Goal: Register for event/course

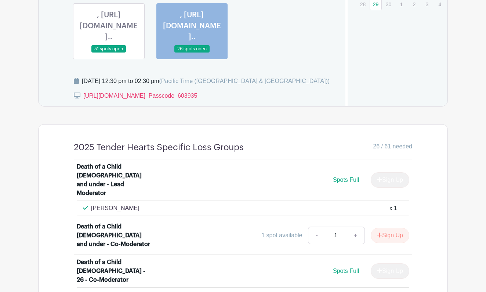
scroll to position [573, 0]
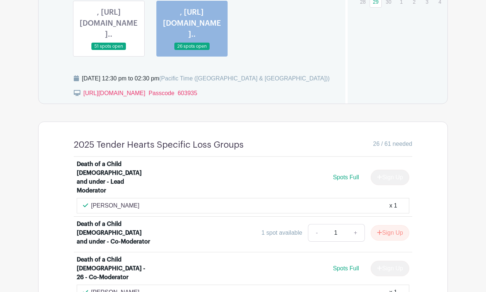
click at [109, 50] on link at bounding box center [109, 50] width 0 height 0
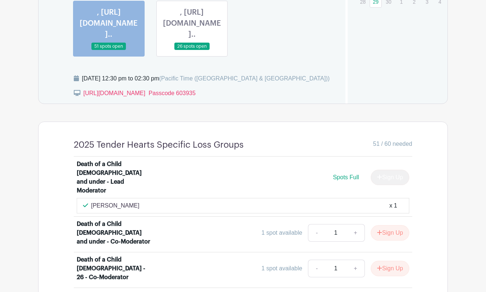
drag, startPoint x: 138, startPoint y: 175, endPoint x: 92, endPoint y: 177, distance: 45.9
click at [92, 201] on p "[PERSON_NAME]" at bounding box center [115, 205] width 48 height 9
copy p "[PERSON_NAME]"
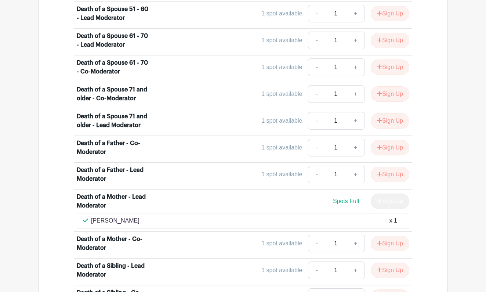
scroll to position [1276, 0]
click at [140, 216] on div "Joan Doubleday x 1" at bounding box center [243, 220] width 320 height 9
click at [134, 216] on div "Joan Doubleday x 1" at bounding box center [243, 220] width 320 height 9
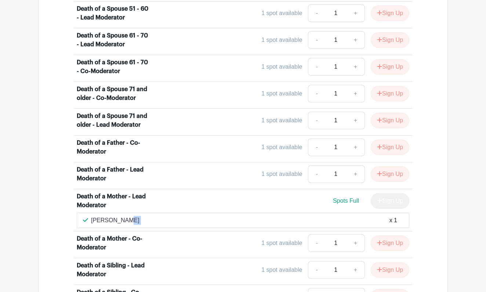
copy div "[PERSON_NAME]"
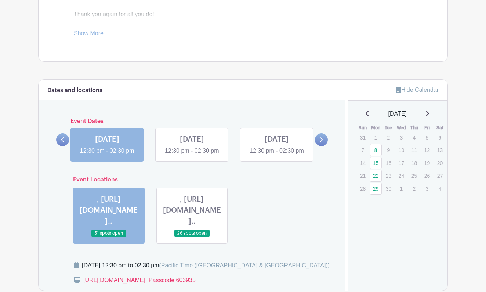
scroll to position [384, 0]
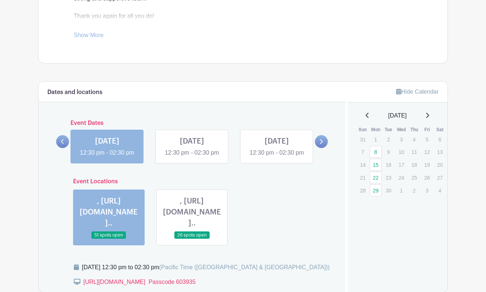
click at [192, 239] on link at bounding box center [192, 239] width 0 height 0
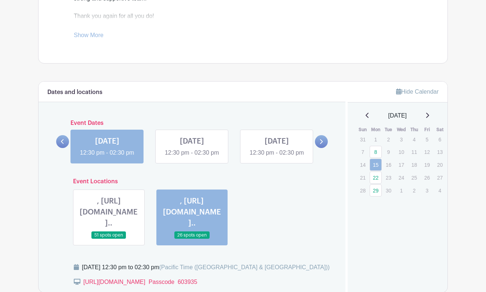
click at [192, 239] on link at bounding box center [192, 239] width 0 height 0
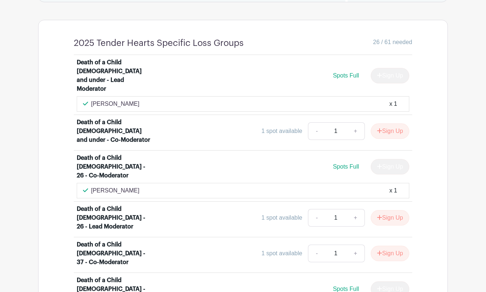
scroll to position [657, 0]
click at [132, 186] on p "[PERSON_NAME]" at bounding box center [115, 190] width 48 height 9
drag, startPoint x: 132, startPoint y: 143, endPoint x: 91, endPoint y: 144, distance: 40.8
click at [91, 186] on p "[PERSON_NAME]" at bounding box center [115, 190] width 48 height 9
copy p "[PERSON_NAME]"
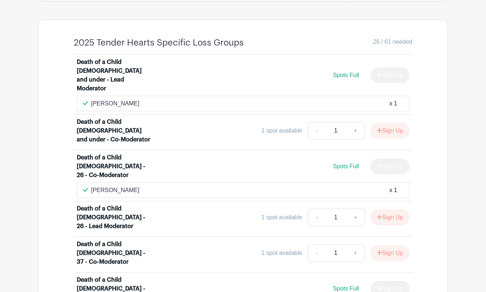
drag, startPoint x: 5, startPoint y: 65, endPoint x: 235, endPoint y: 138, distance: 241.5
click at [235, 183] on div "Kristin Letendre x 1" at bounding box center [243, 190] width 333 height 15
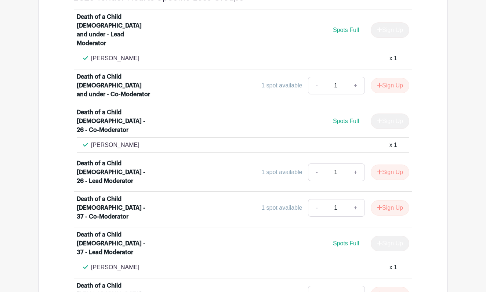
scroll to position [703, 0]
click at [117, 263] on div "Patty Nun x 1" at bounding box center [243, 267] width 320 height 9
drag, startPoint x: 116, startPoint y: 194, endPoint x: 92, endPoint y: 196, distance: 24.3
click at [92, 263] on p "[PERSON_NAME]" at bounding box center [115, 267] width 48 height 9
copy p "[PERSON_NAME]"
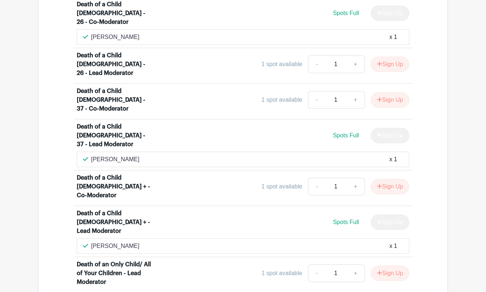
scroll to position [813, 0]
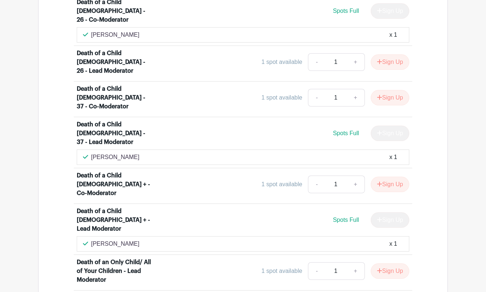
click at [150, 239] on div "Bianca Langlois x 1" at bounding box center [243, 243] width 320 height 9
click at [132, 239] on p "[PERSON_NAME]" at bounding box center [115, 243] width 48 height 9
drag, startPoint x: 132, startPoint y: 153, endPoint x: 93, endPoint y: 150, distance: 39.8
click at [93, 239] on p "[PERSON_NAME]" at bounding box center [115, 243] width 48 height 9
copy p "[PERSON_NAME]"
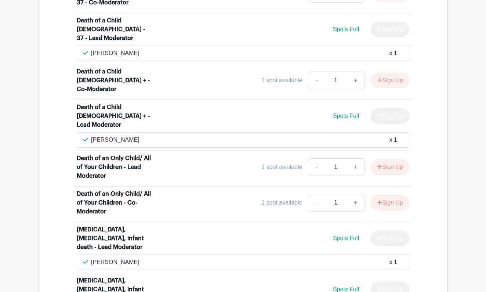
scroll to position [917, 0]
click at [140, 257] on p "[PERSON_NAME]" at bounding box center [115, 261] width 48 height 9
drag, startPoint x: 139, startPoint y: 173, endPoint x: 93, endPoint y: 172, distance: 45.9
click at [93, 257] on p "[PERSON_NAME]" at bounding box center [115, 261] width 48 height 9
copy p "[PERSON_NAME]"
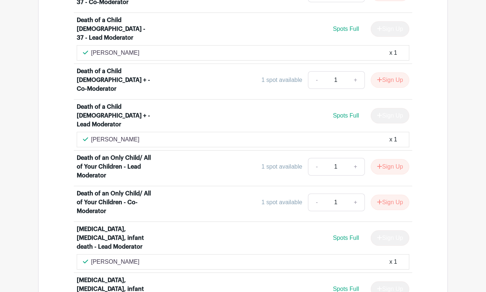
click at [239, 257] on div "Deborah Kourgelis x 1" at bounding box center [243, 261] width 320 height 9
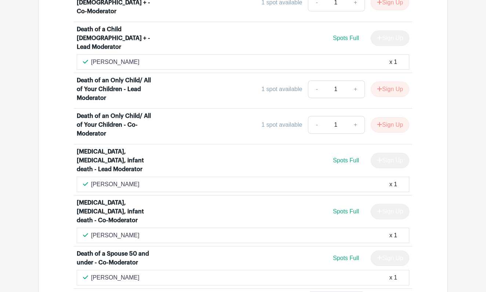
scroll to position [995, 0]
click at [130, 231] on div "Alysha Angus x 1" at bounding box center [243, 235] width 320 height 9
drag, startPoint x: 127, startPoint y: 144, endPoint x: 93, endPoint y: 144, distance: 34.2
click at [93, 231] on p "[PERSON_NAME]" at bounding box center [115, 235] width 48 height 9
copy p "[PERSON_NAME]"
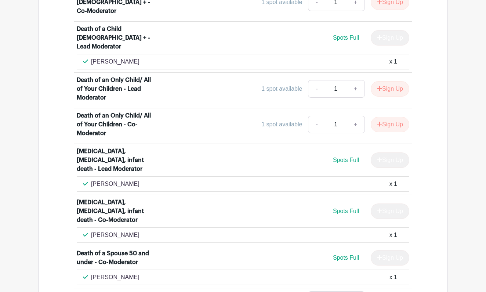
drag, startPoint x: 2, startPoint y: 45, endPoint x: 220, endPoint y: 150, distance: 242.1
click at [220, 227] on div "Alysha Angus x 1" at bounding box center [243, 234] width 333 height 15
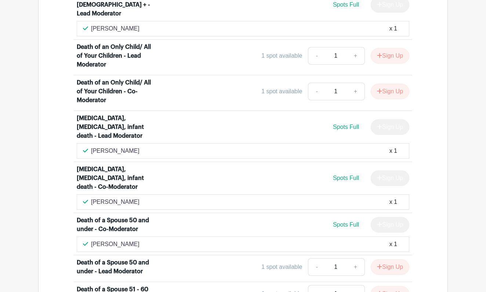
scroll to position [1030, 0]
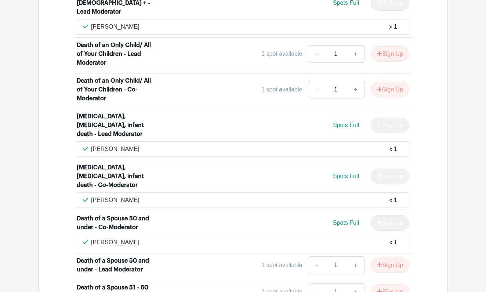
click at [141, 214] on div "Death of a Spouse 50 and under - Co-Moderator Spots Full Sign Up" at bounding box center [243, 224] width 333 height 21
click at [137, 238] on div "Noureen Tejani x 1" at bounding box center [243, 242] width 320 height 9
click at [130, 238] on div "Noureen Tejani x 1" at bounding box center [243, 242] width 320 height 9
drag, startPoint x: 130, startPoint y: 160, endPoint x: 91, endPoint y: 161, distance: 38.2
click at [91, 238] on p "[PERSON_NAME]" at bounding box center [115, 242] width 48 height 9
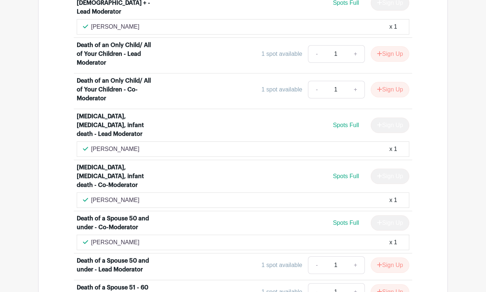
copy p "[PERSON_NAME]"
click at [154, 238] on div "Noureen Tejani x 1" at bounding box center [243, 242] width 320 height 9
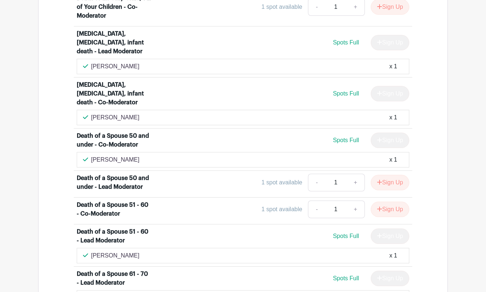
scroll to position [1113, 0]
drag, startPoint x: 127, startPoint y: 181, endPoint x: 90, endPoint y: 183, distance: 36.8
click at [90, 251] on div "Jill Armstrong x 1" at bounding box center [243, 255] width 320 height 9
copy p "[PERSON_NAME]"
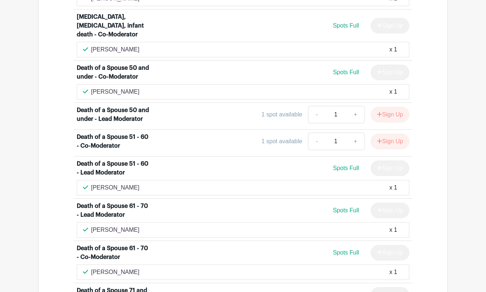
scroll to position [1182, 0]
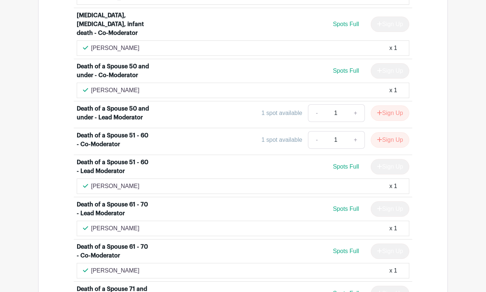
click at [122, 224] on p "[PERSON_NAME]" at bounding box center [115, 228] width 48 height 9
drag, startPoint x: 122, startPoint y: 155, endPoint x: 93, endPoint y: 154, distance: 29.0
click at [93, 224] on p "[PERSON_NAME]" at bounding box center [115, 228] width 48 height 9
copy p "[PERSON_NAME]"
click at [125, 266] on div "Cathy Miller x 1" at bounding box center [243, 270] width 320 height 9
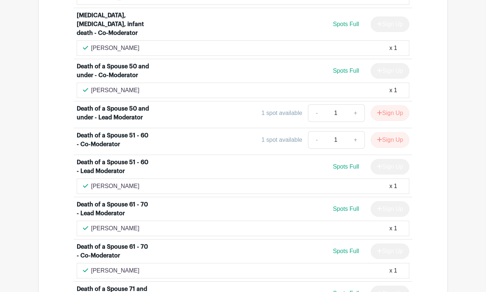
click at [122, 266] on p "[PERSON_NAME]" at bounding box center [115, 270] width 48 height 9
drag, startPoint x: 122, startPoint y: 197, endPoint x: 93, endPoint y: 196, distance: 29.4
click at [93, 266] on p "[PERSON_NAME]" at bounding box center [115, 270] width 48 height 9
copy p "[PERSON_NAME]"
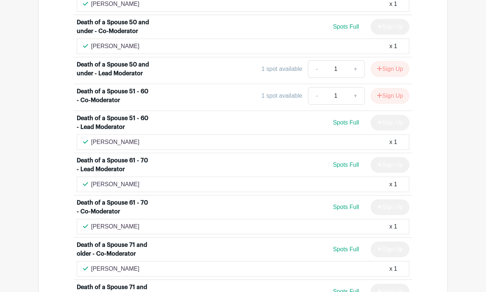
scroll to position [1227, 0]
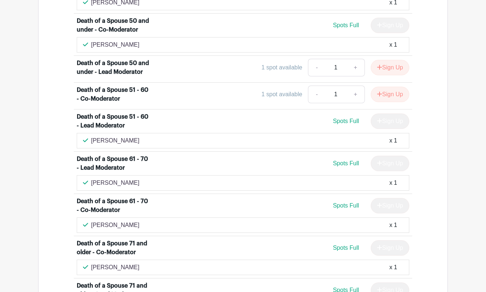
click at [124, 263] on p "[PERSON_NAME]" at bounding box center [115, 267] width 48 height 9
drag, startPoint x: 124, startPoint y: 203, endPoint x: 93, endPoint y: 203, distance: 31.2
click at [93, 263] on p "[PERSON_NAME]" at bounding box center [115, 267] width 48 height 9
copy p "[PERSON_NAME]"
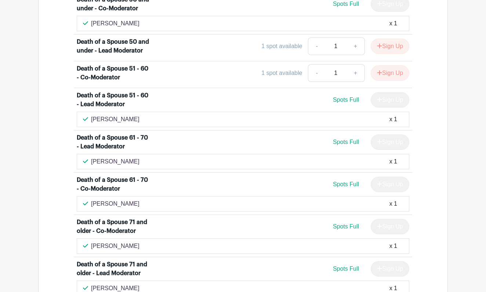
scroll to position [1267, 0]
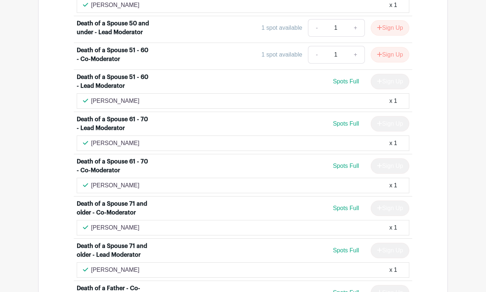
click at [131, 266] on div "Barbara Hoyer x 1" at bounding box center [243, 270] width 320 height 9
click at [129, 266] on div "Barbara Hoyer x 1" at bounding box center [243, 270] width 320 height 9
drag, startPoint x: 129, startPoint y: 214, endPoint x: 92, endPoint y: 216, distance: 37.5
click at [92, 266] on div "Barbara Hoyer x 1" at bounding box center [243, 270] width 320 height 9
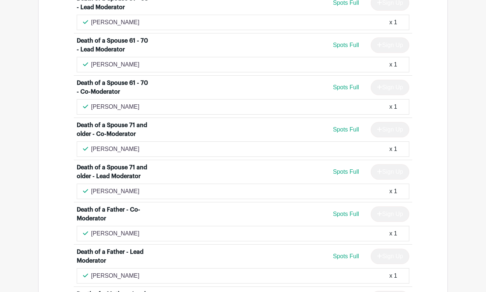
scroll to position [1353, 0]
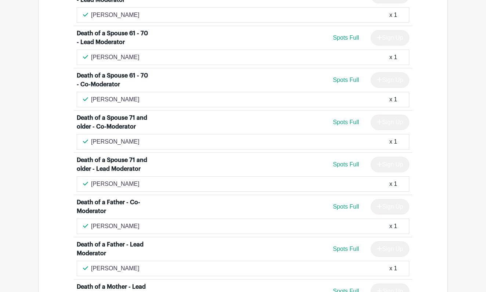
click at [128, 222] on div "Marie Demasi x 1" at bounding box center [243, 226] width 320 height 9
click at [127, 222] on div "Marie Demasi x 1" at bounding box center [243, 226] width 320 height 9
drag, startPoint x: 128, startPoint y: 170, endPoint x: 93, endPoint y: 170, distance: 35.3
click at [93, 222] on div "Marie Demasi x 1" at bounding box center [243, 226] width 320 height 9
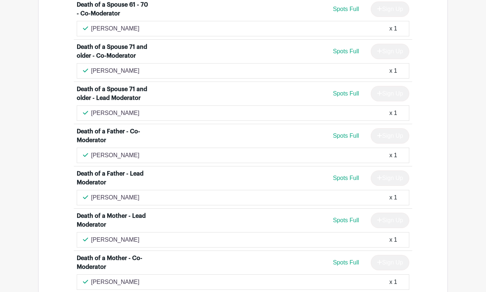
scroll to position [1425, 0]
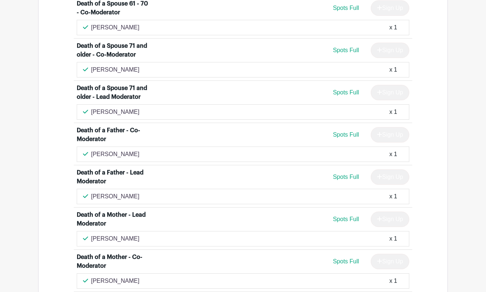
click at [118, 192] on div "june stern x 1" at bounding box center [243, 196] width 320 height 9
drag, startPoint x: 117, startPoint y: 142, endPoint x: 90, endPoint y: 141, distance: 26.5
click at [90, 192] on div "june stern x 1" at bounding box center [243, 196] width 320 height 9
click at [138, 192] on div "june stern x 1" at bounding box center [243, 196] width 320 height 9
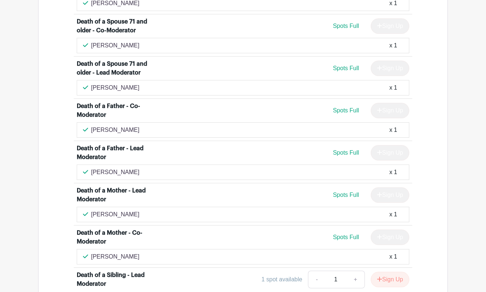
scroll to position [1451, 0]
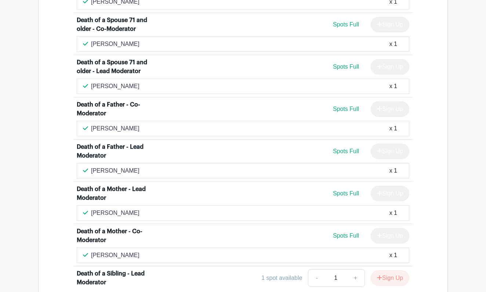
click at [138, 209] on div "Tracey Ivanyshyn x 1" at bounding box center [243, 213] width 320 height 9
drag, startPoint x: 136, startPoint y: 158, endPoint x: 91, endPoint y: 157, distance: 44.4
click at [91, 209] on p "[PERSON_NAME]" at bounding box center [115, 213] width 48 height 9
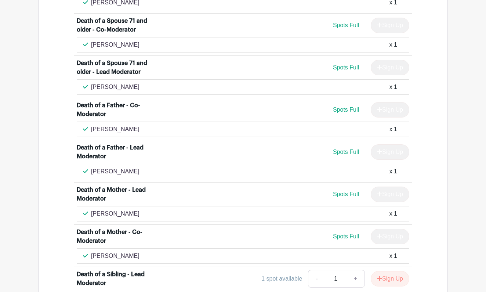
scroll to position [1450, 0]
click at [127, 252] on div "Cindy Foster x 1" at bounding box center [243, 256] width 320 height 9
drag, startPoint x: 125, startPoint y: 200, endPoint x: 91, endPoint y: 201, distance: 33.5
click at [91, 252] on div "Cindy Foster x 1" at bounding box center [243, 256] width 320 height 9
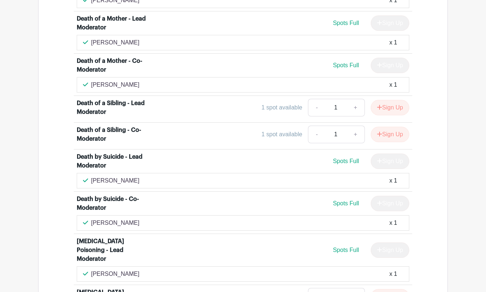
scroll to position [1623, 0]
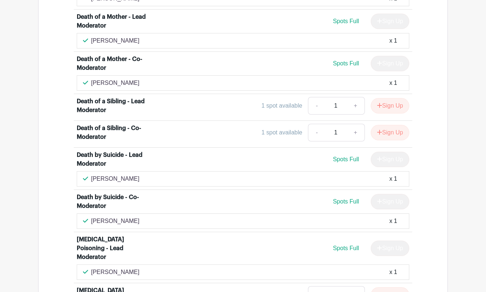
click at [127, 174] on div "Angela Peat x 1" at bounding box center [243, 178] width 320 height 9
drag, startPoint x: 123, startPoint y: 122, endPoint x: 92, endPoint y: 123, distance: 30.9
click at [92, 174] on div "Angela Peat x 1" at bounding box center [243, 178] width 320 height 9
drag, startPoint x: 137, startPoint y: 165, endPoint x: 93, endPoint y: 166, distance: 44.5
click at [93, 217] on div "Jonathan Meltzer x 1" at bounding box center [243, 221] width 320 height 9
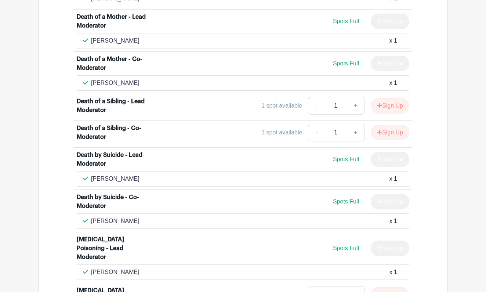
click at [232, 190] on li "Death by Suicide - Co-Moderator Spots Full Sign Up Jonathan Meltzer x 1" at bounding box center [243, 211] width 339 height 42
click at [142, 268] on div "RoseAnn Simeone x 1" at bounding box center [243, 272] width 320 height 9
click at [140, 268] on div "RoseAnn Simeone x 1" at bounding box center [243, 272] width 320 height 9
drag, startPoint x: 140, startPoint y: 207, endPoint x: 91, endPoint y: 210, distance: 49.3
click at [91, 268] on div "RoseAnn Simeone x 1" at bounding box center [243, 272] width 320 height 9
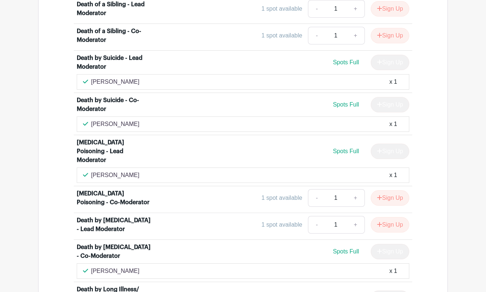
scroll to position [1722, 0]
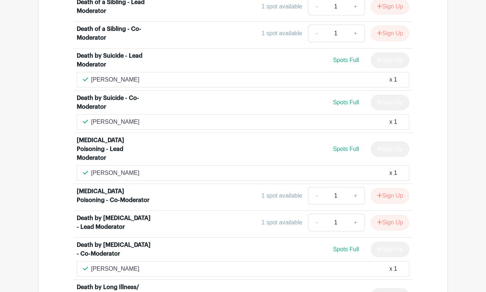
click at [133, 264] on div "Amber Griffiths x 1" at bounding box center [243, 268] width 320 height 9
click at [132, 264] on div "Amber Griffiths x 1" at bounding box center [243, 268] width 320 height 9
drag, startPoint x: 133, startPoint y: 221, endPoint x: 91, endPoint y: 221, distance: 41.1
click at [91, 264] on div "Amber Griffiths x 1" at bounding box center [243, 268] width 320 height 9
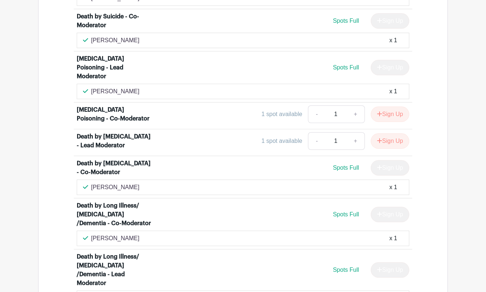
scroll to position [1807, 0]
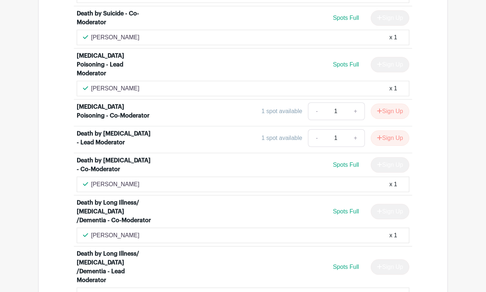
click at [137, 231] on div "Margo Fordonski x 1" at bounding box center [243, 235] width 320 height 9
click at [139, 231] on div "Margo Fordonski x 1" at bounding box center [243, 235] width 320 height 9
click at [137, 231] on div "Margo Fordonski x 1" at bounding box center [243, 235] width 320 height 9
click at [136, 231] on div "Margo Fordonski x 1" at bounding box center [243, 235] width 320 height 9
drag, startPoint x: 136, startPoint y: 188, endPoint x: 95, endPoint y: 190, distance: 41.2
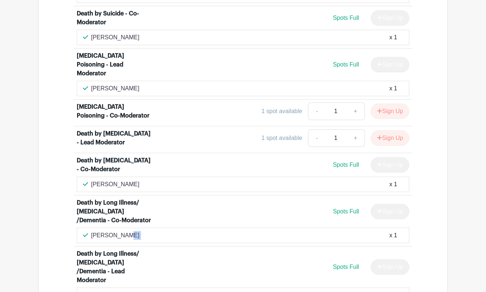
click at [94, 231] on div "Margo Fordonski x 1" at bounding box center [243, 235] width 320 height 9
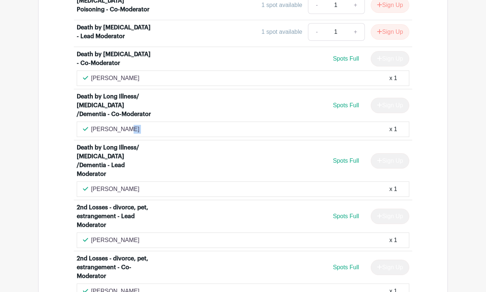
scroll to position [1913, 0]
click at [130, 184] on div "Linda Gorman x 1" at bounding box center [243, 188] width 320 height 9
click at [129, 184] on div "Linda Gorman x 1" at bounding box center [243, 188] width 320 height 9
drag, startPoint x: 130, startPoint y: 133, endPoint x: 91, endPoint y: 136, distance: 39.0
click at [91, 184] on div "Linda Gorman x 1" at bounding box center [243, 188] width 320 height 9
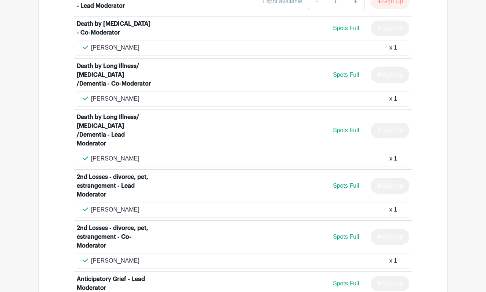
scroll to position [1944, 0]
click at [136, 205] on div "Tom Ricciardone x 1" at bounding box center [243, 209] width 320 height 9
drag, startPoint x: 135, startPoint y: 153, endPoint x: 92, endPoint y: 155, distance: 43.0
click at [91, 205] on p "[PERSON_NAME]" at bounding box center [115, 209] width 48 height 9
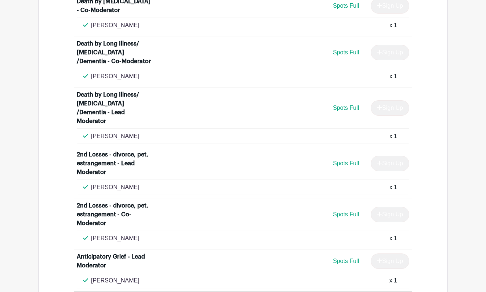
scroll to position [1981, 0]
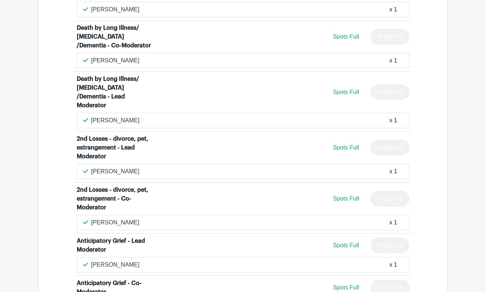
click at [136, 218] on div "Jordan Anderson x 1" at bounding box center [243, 222] width 320 height 9
drag, startPoint x: 136, startPoint y: 167, endPoint x: 93, endPoint y: 170, distance: 43.8
click at [93, 218] on div "Jordan Anderson x 1" at bounding box center [243, 222] width 320 height 9
click at [243, 218] on div "Jordan Anderson x 1" at bounding box center [243, 222] width 320 height 9
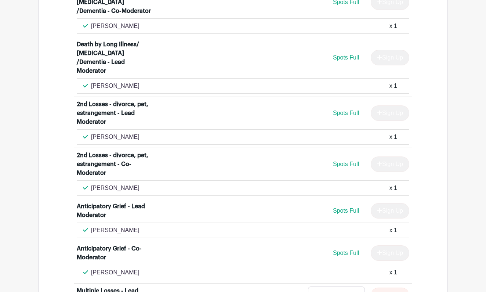
scroll to position [2016, 0]
click at [122, 226] on div "Debra Kiva x 1" at bounding box center [243, 230] width 320 height 9
click at [120, 226] on div "Debra Kiva x 1" at bounding box center [243, 230] width 320 height 9
drag, startPoint x: 119, startPoint y: 174, endPoint x: 91, endPoint y: 178, distance: 28.2
click at [91, 226] on p "[PERSON_NAME]" at bounding box center [115, 230] width 48 height 9
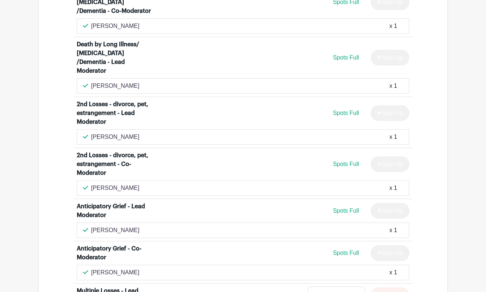
click at [221, 226] on div "Debra Kiva x 1" at bounding box center [243, 230] width 320 height 9
click at [119, 268] on p "[PERSON_NAME]" at bounding box center [115, 272] width 48 height 9
drag, startPoint x: 121, startPoint y: 216, endPoint x: 92, endPoint y: 219, distance: 29.5
click at [92, 268] on div "Anne Tager x 1" at bounding box center [243, 272] width 320 height 9
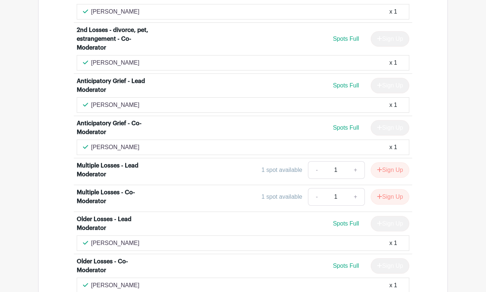
scroll to position [2143, 0]
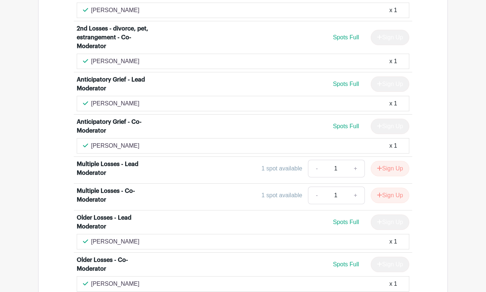
click at [136, 237] on div "Michelle Sullivan x 1" at bounding box center [243, 241] width 320 height 9
drag, startPoint x: 135, startPoint y: 187, endPoint x: 91, endPoint y: 187, distance: 43.3
click at [91, 237] on p "[PERSON_NAME]" at bounding box center [115, 241] width 48 height 9
drag, startPoint x: 8, startPoint y: 78, endPoint x: 257, endPoint y: 180, distance: 268.8
click at [257, 234] on div "Michelle Sullivan x 1" at bounding box center [243, 241] width 333 height 15
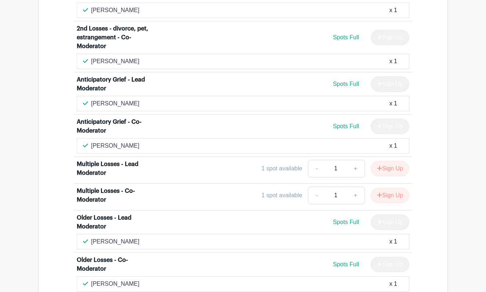
click at [147, 279] on div "Kimberly McDonald x 1" at bounding box center [243, 283] width 320 height 9
click at [145, 279] on div "Kimberly McDonald x 1" at bounding box center [243, 283] width 320 height 9
drag, startPoint x: 143, startPoint y: 227, endPoint x: 91, endPoint y: 231, distance: 51.9
click at [91, 279] on div "Kimberly McDonald x 1" at bounding box center [243, 283] width 320 height 9
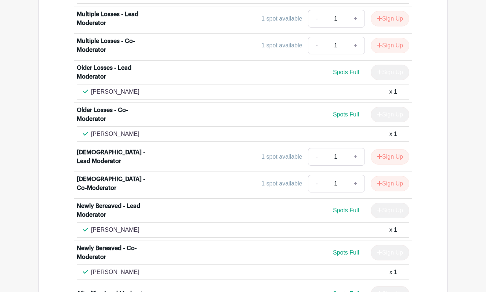
scroll to position [2293, 0]
click at [133, 225] on div "Sophia Mecum x 1" at bounding box center [243, 229] width 320 height 9
drag, startPoint x: 131, startPoint y: 173, endPoint x: 92, endPoint y: 176, distance: 39.7
click at [91, 225] on div "Sophia Mecum x 1" at bounding box center [243, 229] width 320 height 9
drag, startPoint x: 10, startPoint y: 91, endPoint x: 241, endPoint y: 180, distance: 247.4
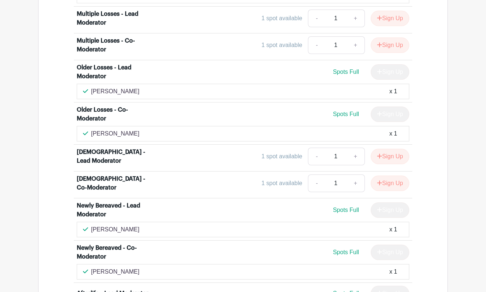
click at [241, 222] on div "Sophia Mecum x 1" at bounding box center [243, 229] width 333 height 15
click at [127, 267] on div "Karen Asconi x 1" at bounding box center [243, 271] width 320 height 9
drag, startPoint x: 127, startPoint y: 214, endPoint x: 91, endPoint y: 216, distance: 36.8
click at [91, 267] on div "Karen Asconi x 1" at bounding box center [243, 271] width 320 height 9
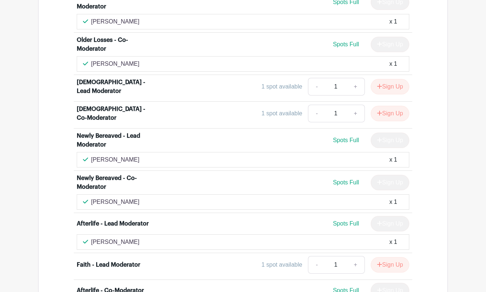
scroll to position [2363, 0]
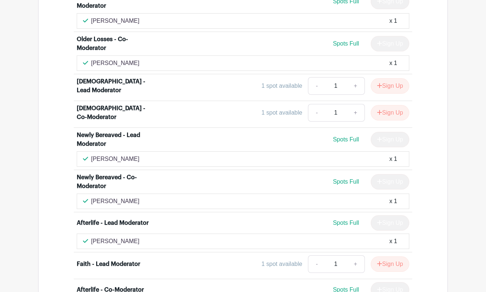
click at [132, 237] on div "Pamela Parker x 1" at bounding box center [243, 241] width 320 height 9
drag, startPoint x: 131, startPoint y: 187, endPoint x: 91, endPoint y: 189, distance: 39.3
click at [91, 237] on div "Pamela Parker x 1" at bounding box center [243, 241] width 320 height 9
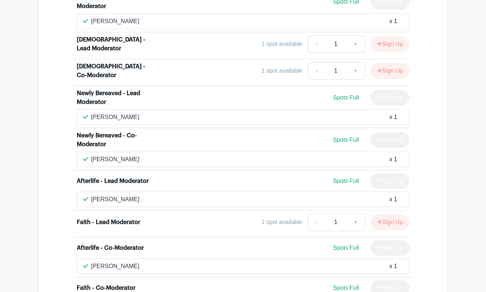
scroll to position [2406, 0]
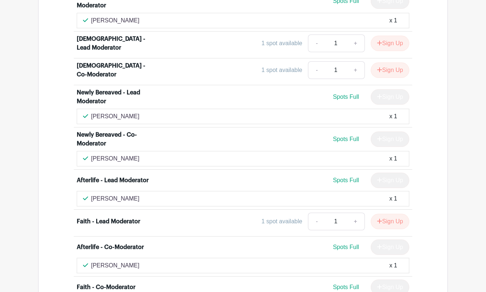
click at [126, 261] on div "Patti DiMiceli x 1" at bounding box center [243, 265] width 320 height 9
drag, startPoint x: 126, startPoint y: 213, endPoint x: 92, endPoint y: 215, distance: 33.5
click at [92, 261] on div "Patti DiMiceli x 1" at bounding box center [243, 265] width 320 height 9
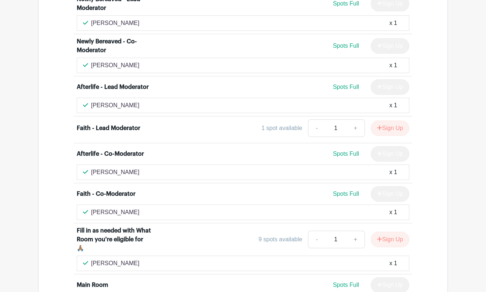
scroll to position [2500, 0]
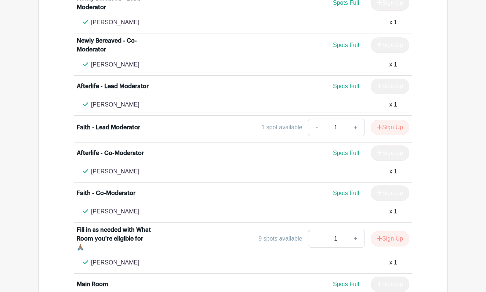
click at [134, 207] on div "Michelle Betzler x 1" at bounding box center [243, 211] width 320 height 9
drag, startPoint x: 133, startPoint y: 159, endPoint x: 90, endPoint y: 160, distance: 43.3
click at [90, 207] on div "Michelle Betzler x 1" at bounding box center [243, 211] width 320 height 9
drag, startPoint x: 3, startPoint y: 97, endPoint x: 231, endPoint y: 162, distance: 237.2
click at [231, 207] on div "Michelle Betzler x 1" at bounding box center [243, 211] width 320 height 9
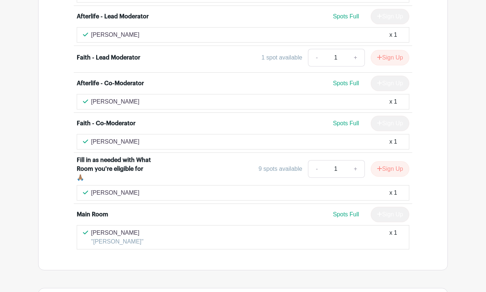
scroll to position [2587, 0]
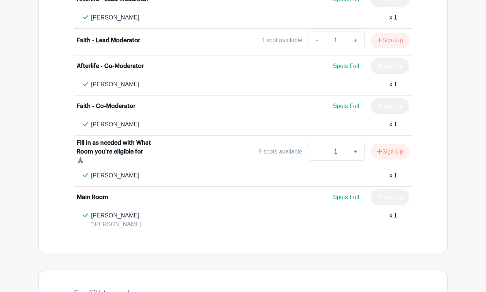
click at [136, 211] on p "[PERSON_NAME]" at bounding box center [117, 215] width 53 height 9
click at [133, 211] on p "[PERSON_NAME]" at bounding box center [117, 215] width 53 height 9
drag, startPoint x: 133, startPoint y: 164, endPoint x: 91, endPoint y: 168, distance: 41.7
click at [91, 211] on p "[PERSON_NAME]" at bounding box center [117, 215] width 53 height 9
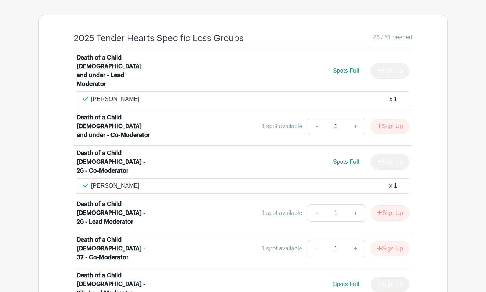
scroll to position [660, 0]
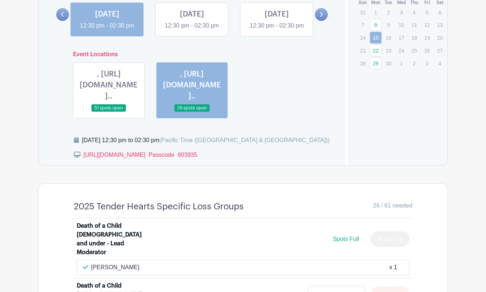
scroll to position [483, 0]
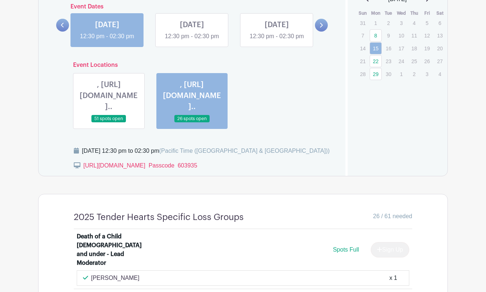
click at [109, 123] on link at bounding box center [109, 123] width 0 height 0
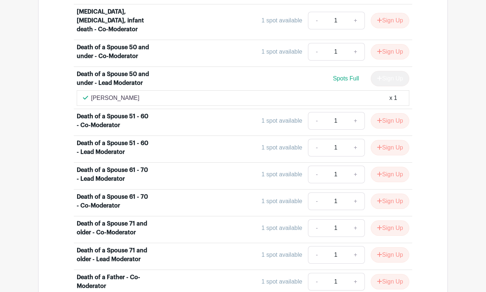
scroll to position [957, 0]
